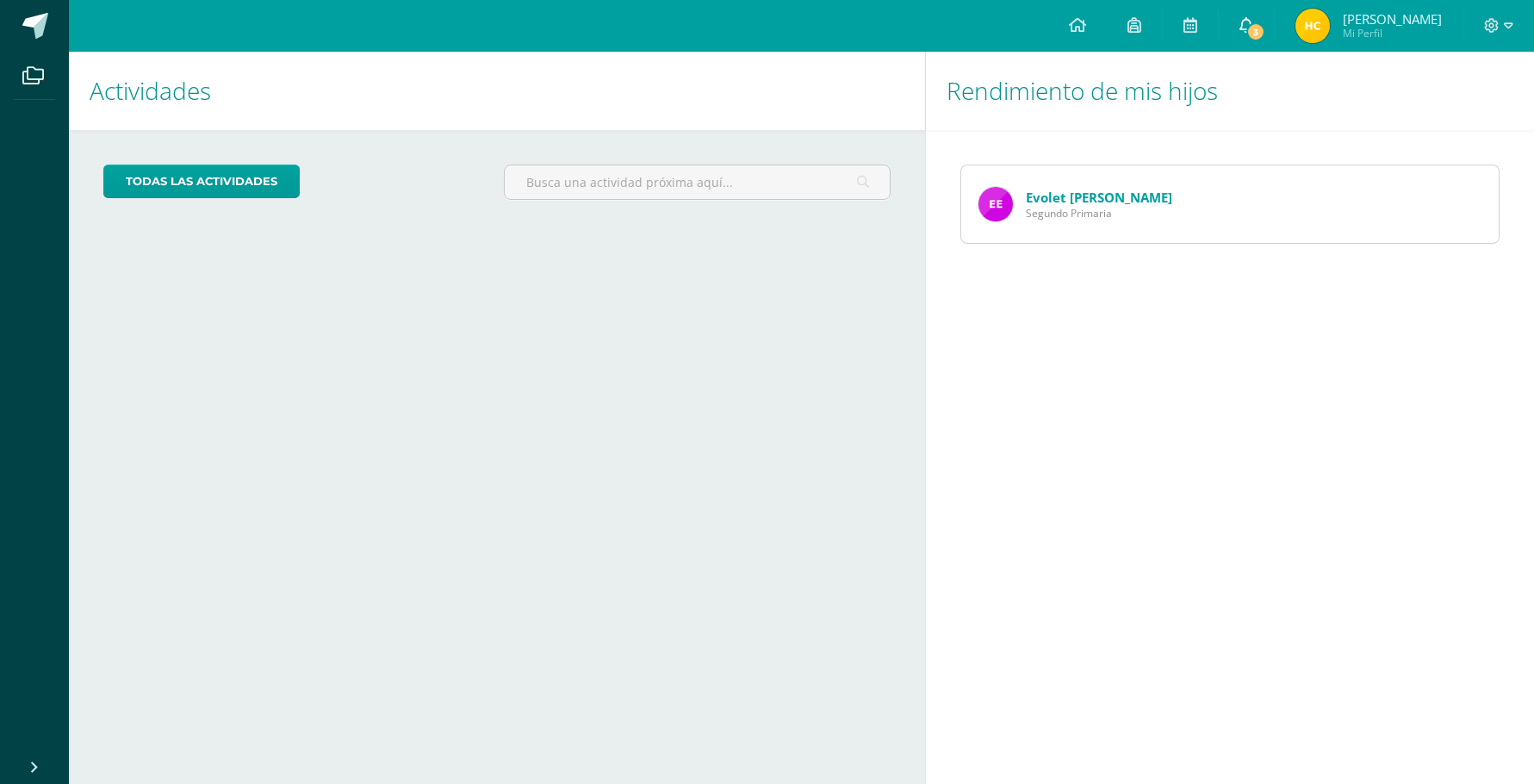
click at [1251, 13] on link "3" at bounding box center [1246, 25] width 55 height 51
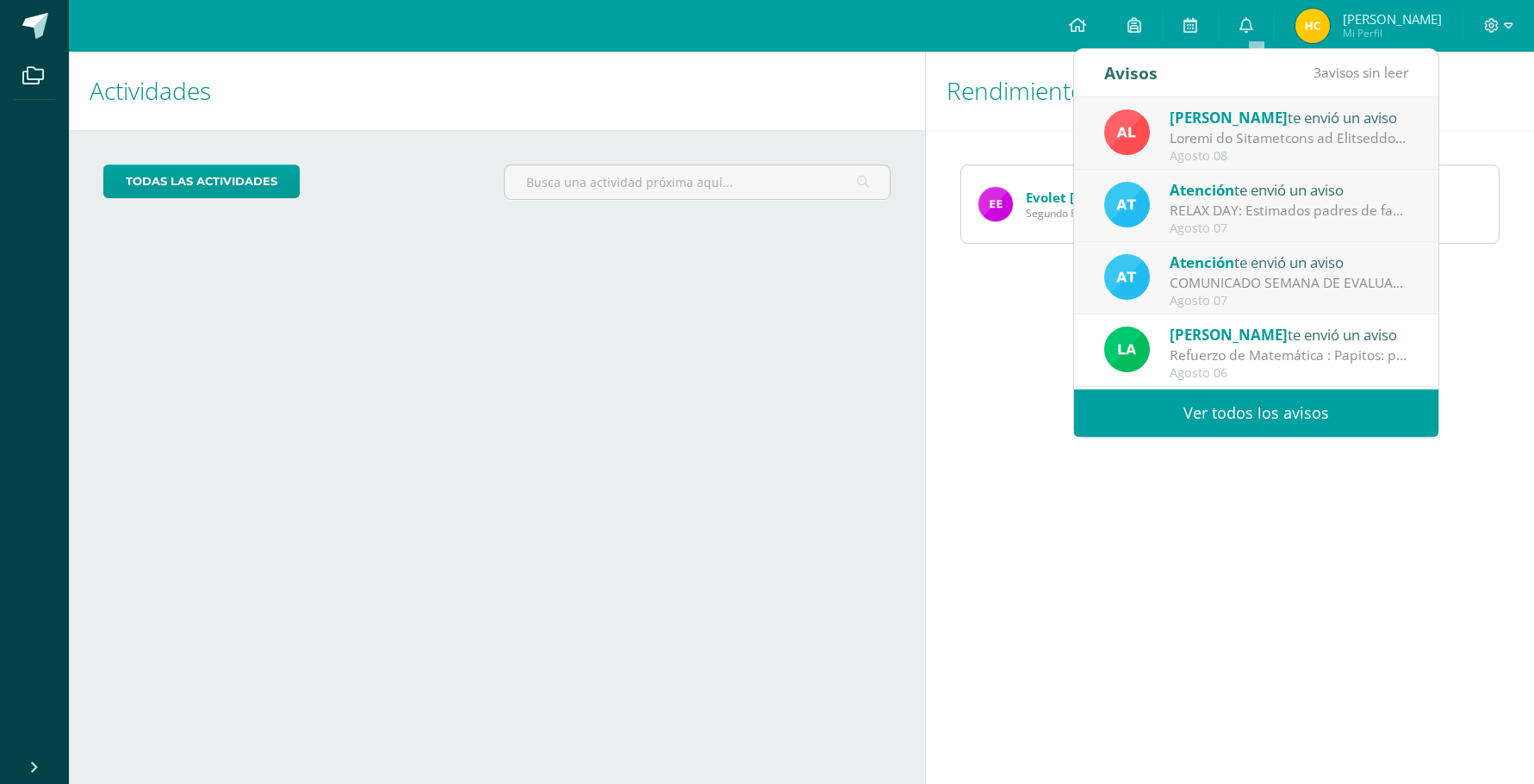
click at [1213, 421] on link "Ver todos los avisos" at bounding box center [1256, 413] width 364 height 48
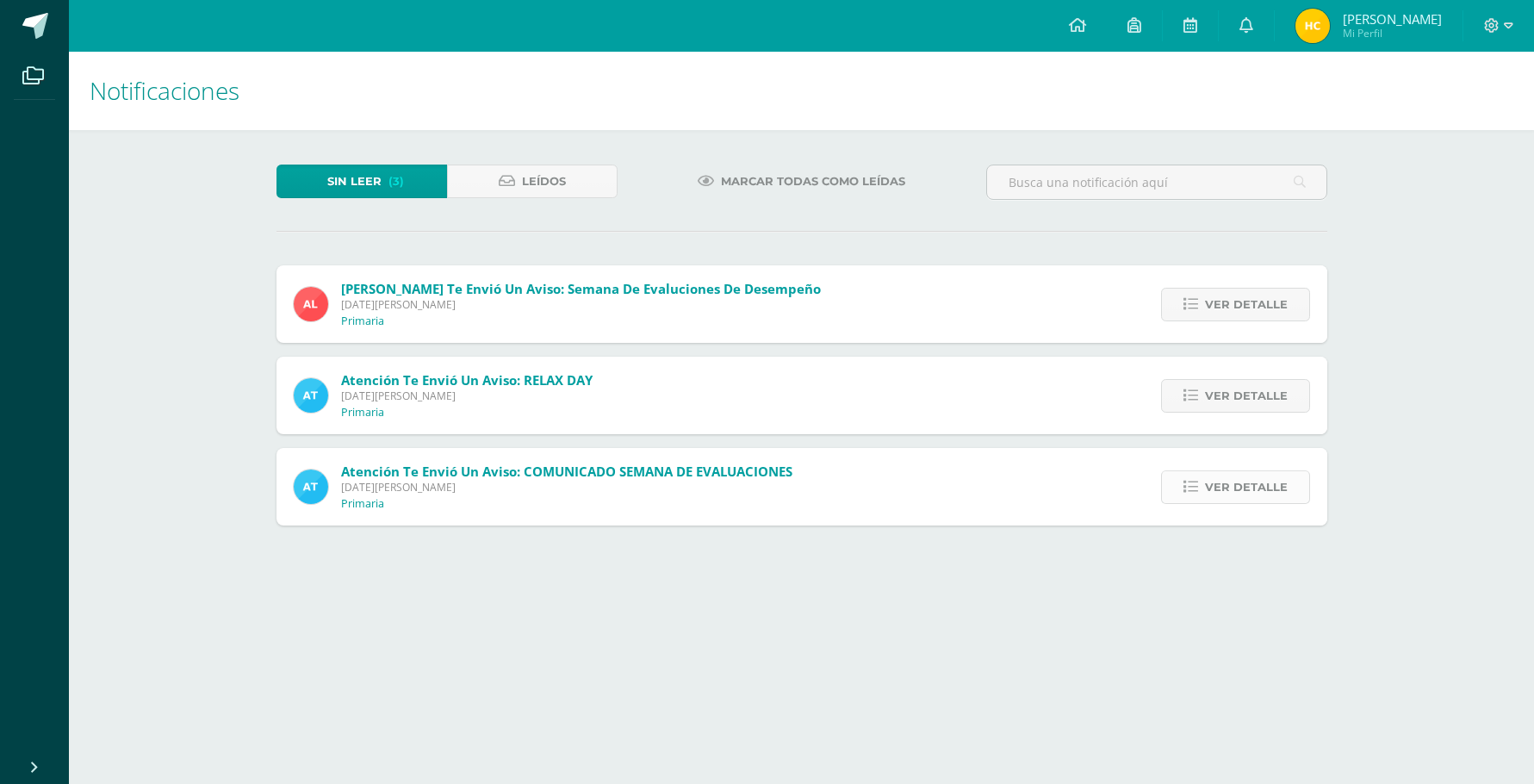
click at [1268, 487] on span "Ver detalle" at bounding box center [1247, 486] width 82 height 32
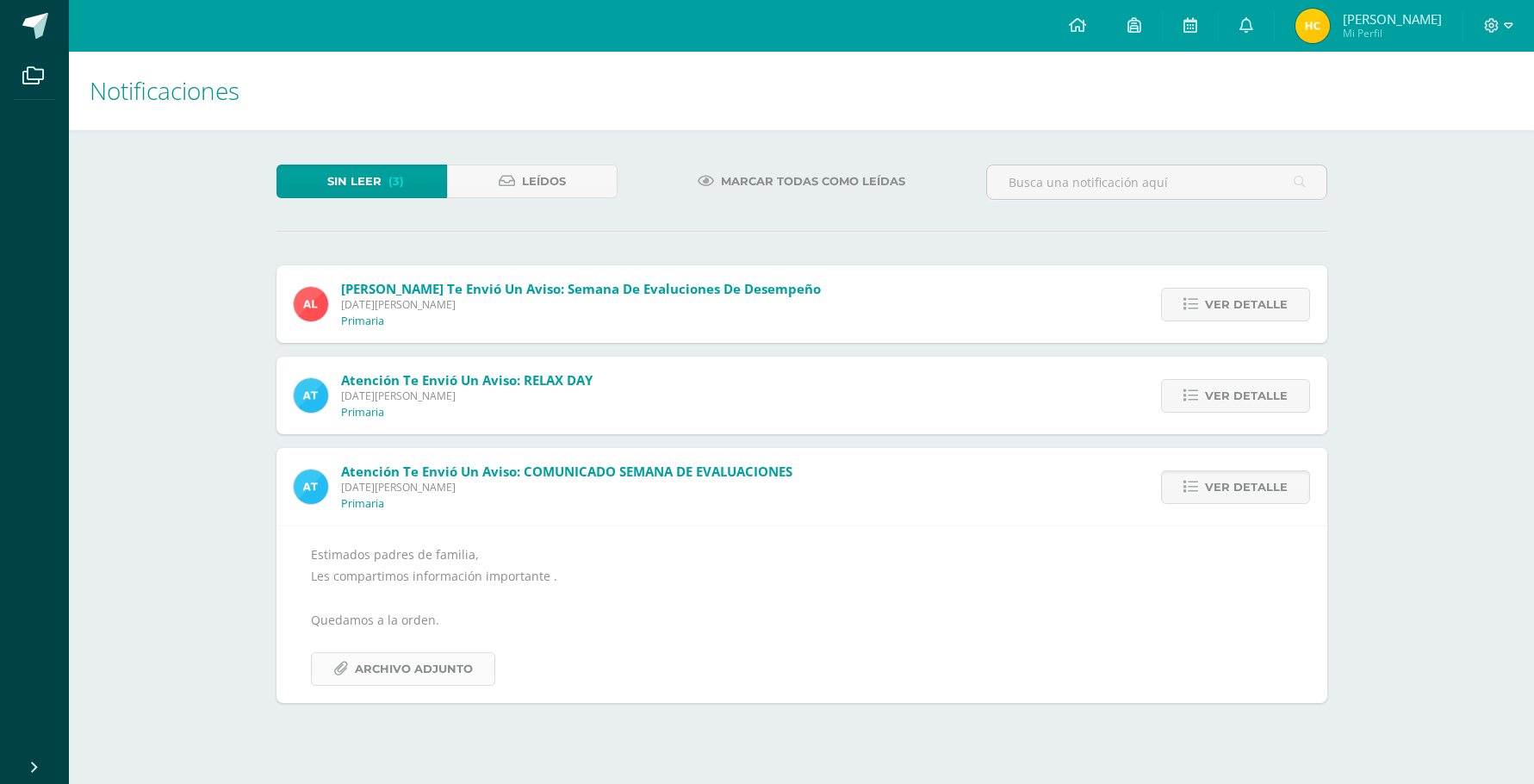
click at [416, 675] on span "Archivo Adjunto" at bounding box center [414, 669] width 118 height 32
click at [1270, 397] on span "Ver detalle" at bounding box center [1247, 396] width 82 height 32
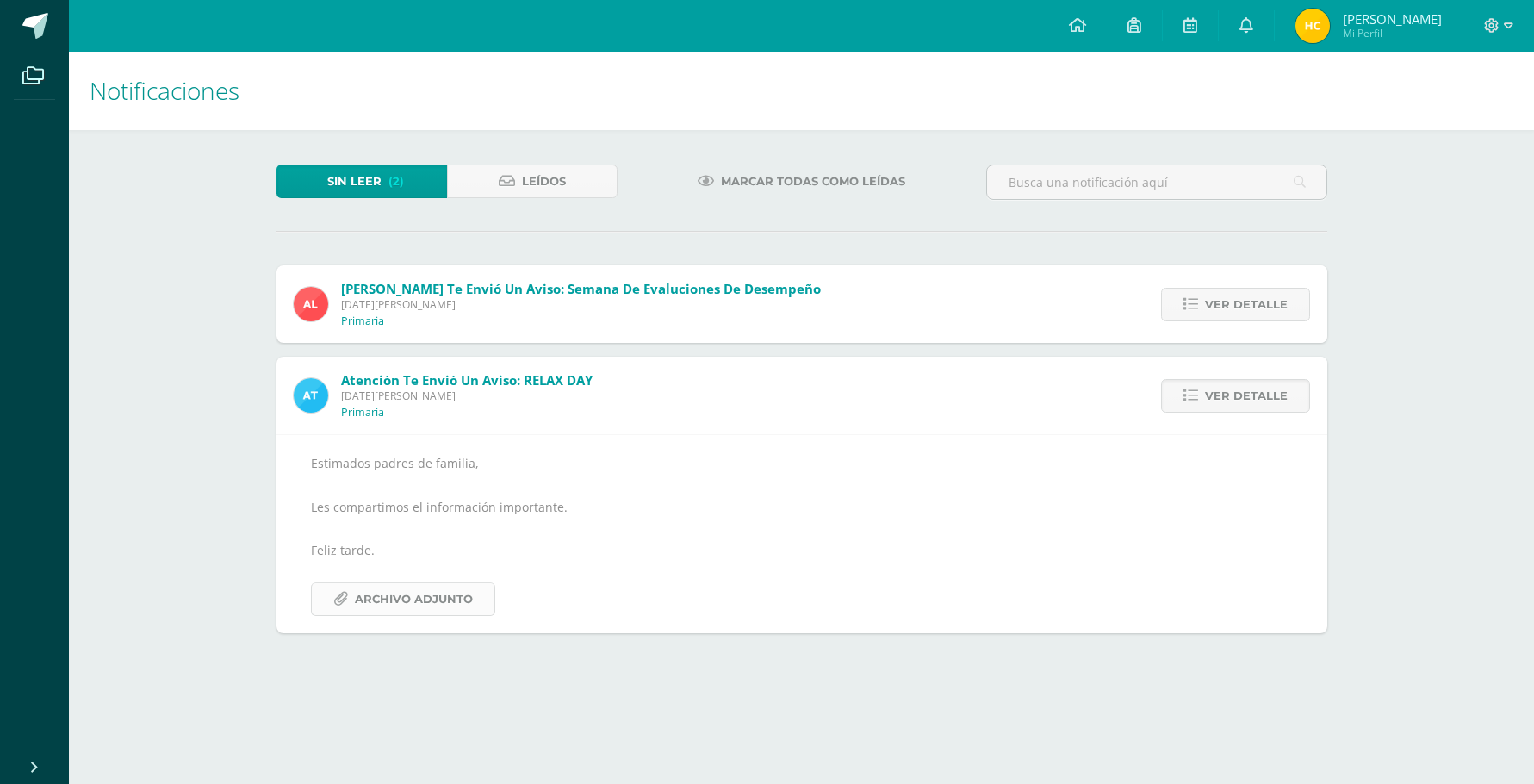
click at [385, 590] on span "Archivo Adjunto" at bounding box center [414, 599] width 118 height 32
click at [1265, 307] on span "Ver detalle" at bounding box center [1247, 304] width 82 height 32
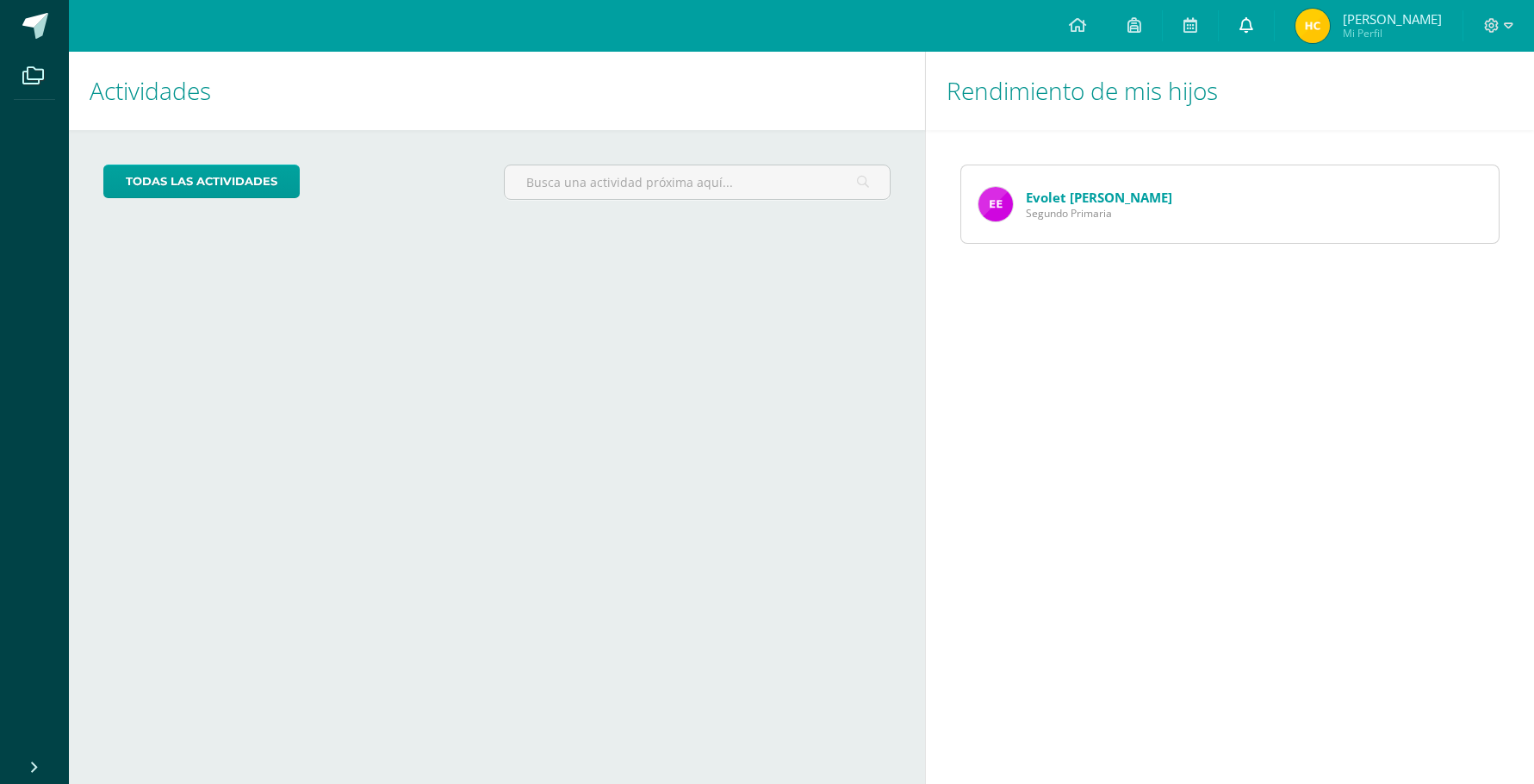
click at [1249, 20] on link at bounding box center [1246, 25] width 55 height 51
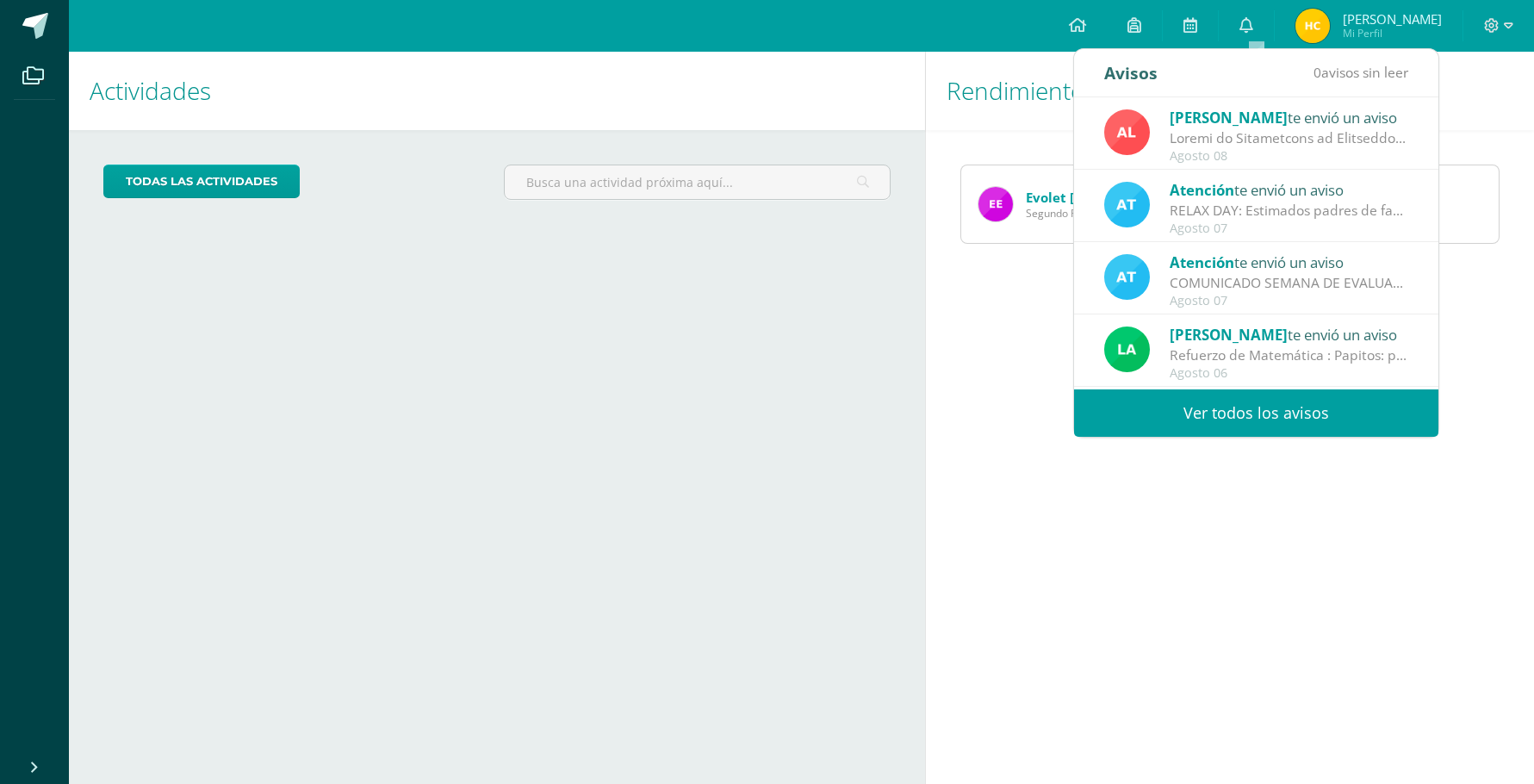
click at [1284, 401] on link "Ver todos los avisos" at bounding box center [1256, 413] width 364 height 48
